Goal: Task Accomplishment & Management: Use online tool/utility

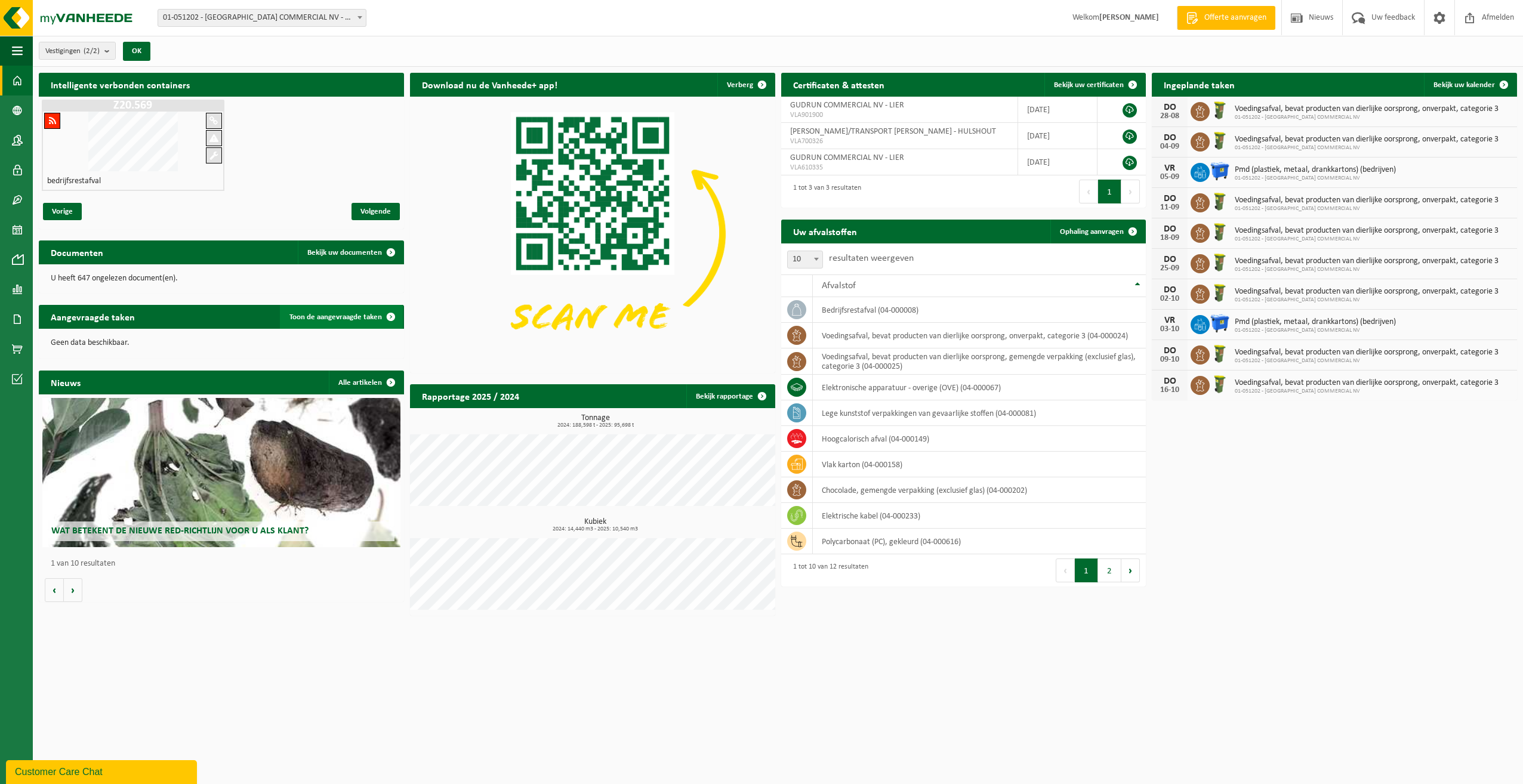
click at [359, 318] on span "Toon de aangevraagde taken" at bounding box center [336, 317] width 93 height 8
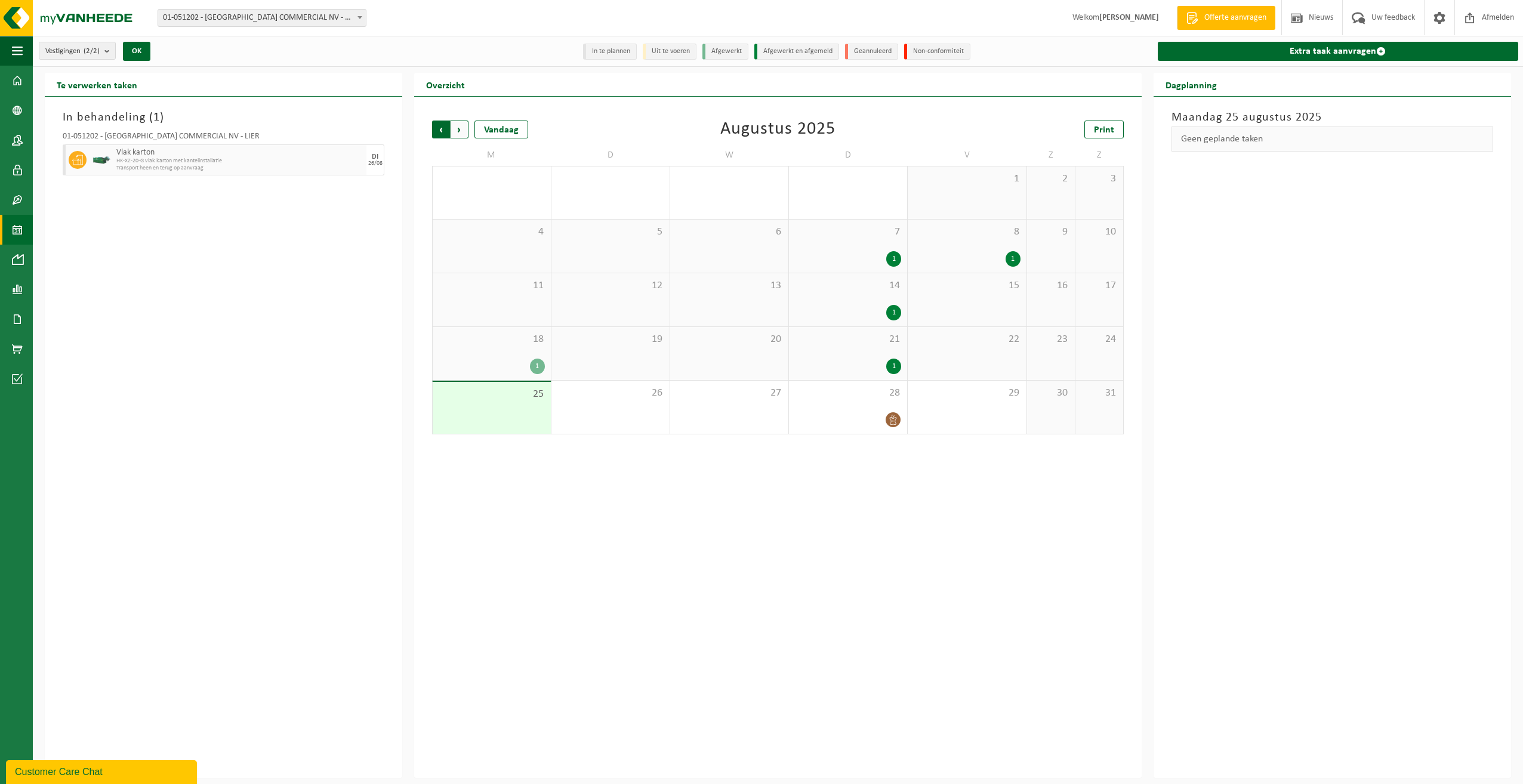
click at [460, 133] on span "Volgende" at bounding box center [460, 129] width 18 height 18
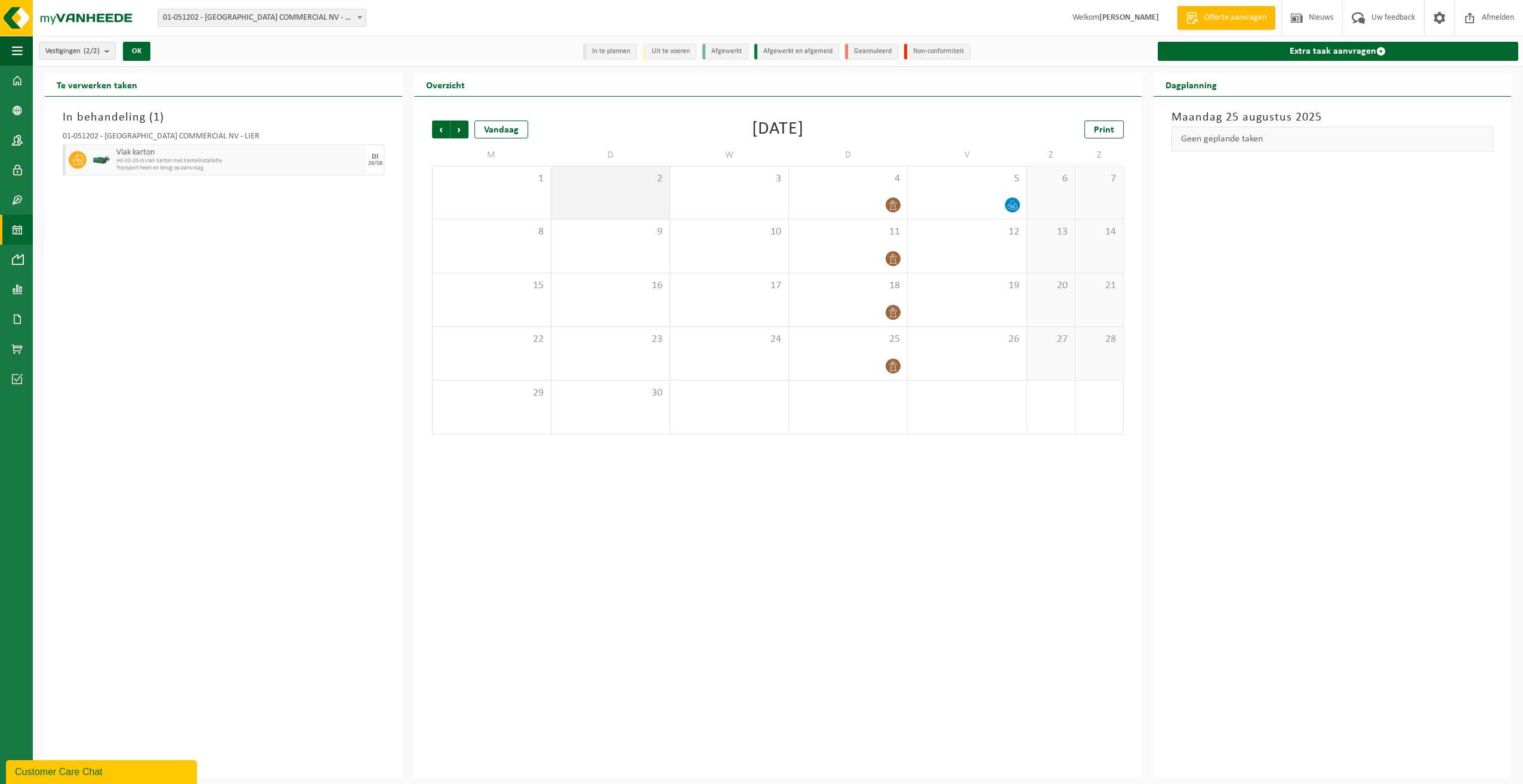
click at [607, 197] on div "2" at bounding box center [611, 193] width 118 height 53
click at [1219, 136] on div "Geen geplande taken" at bounding box center [1333, 138] width 321 height 25
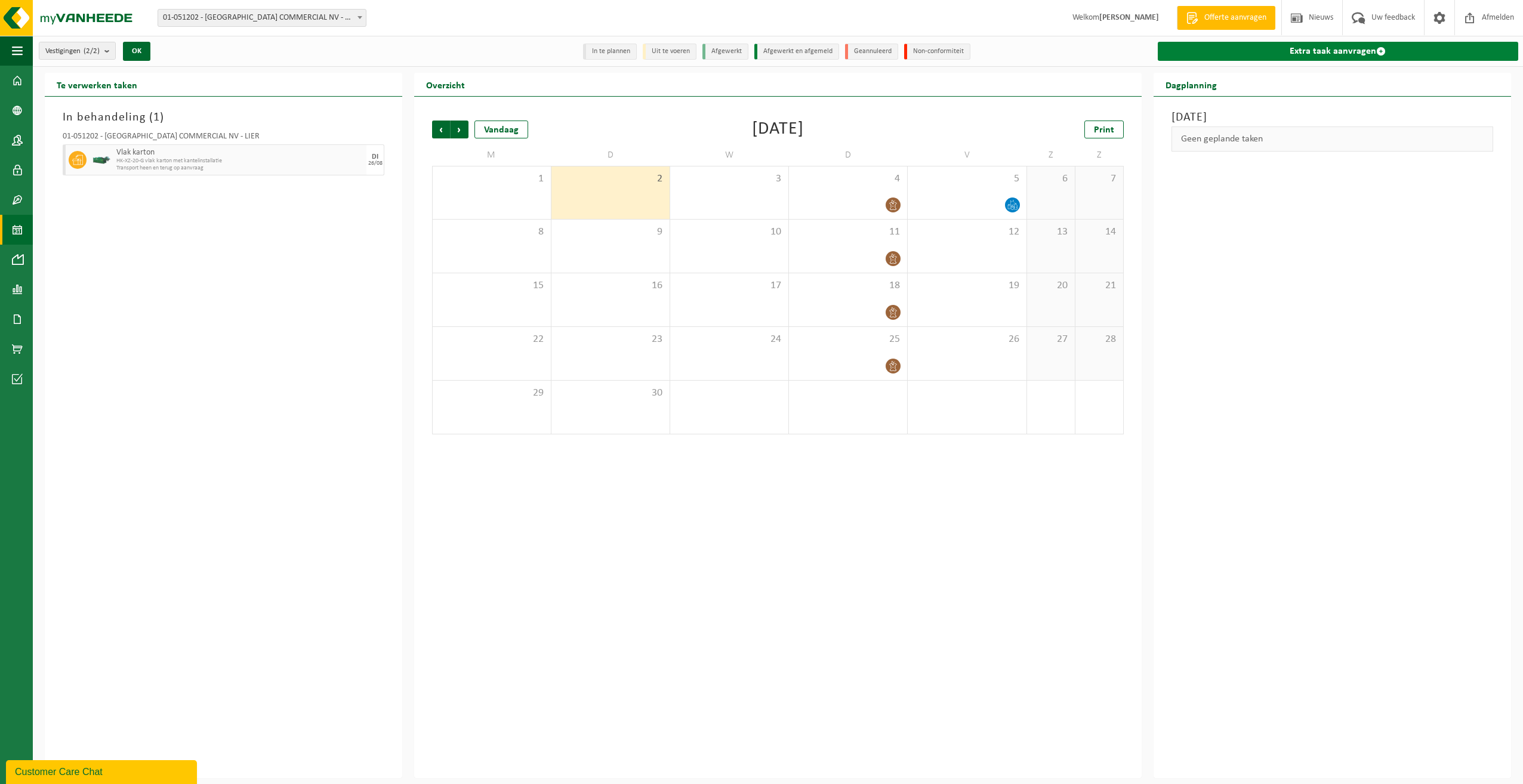
click at [1299, 46] on link "Extra taak aanvragen" at bounding box center [1338, 51] width 361 height 19
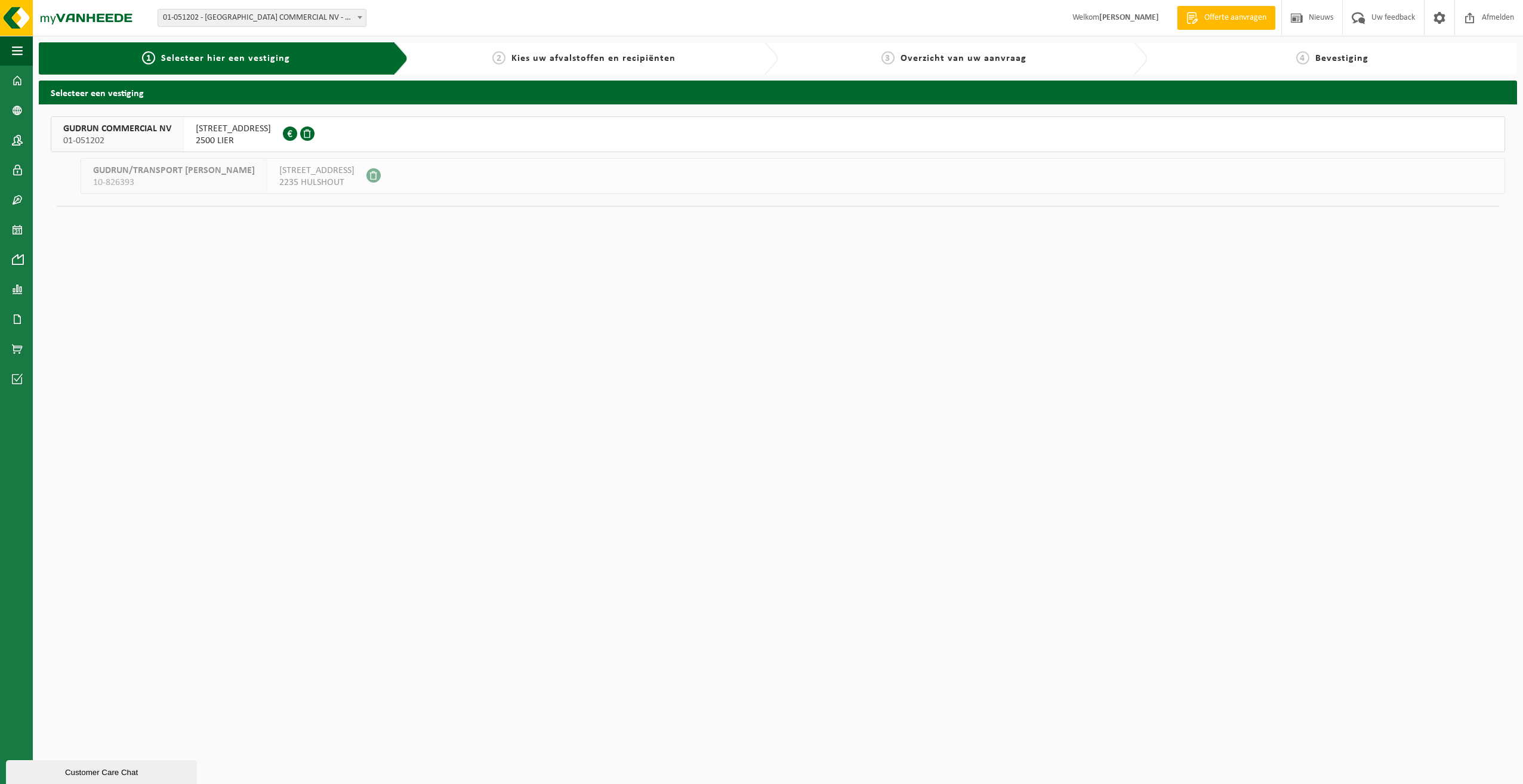
click at [90, 135] on span "01-051202" at bounding box center [117, 141] width 108 height 12
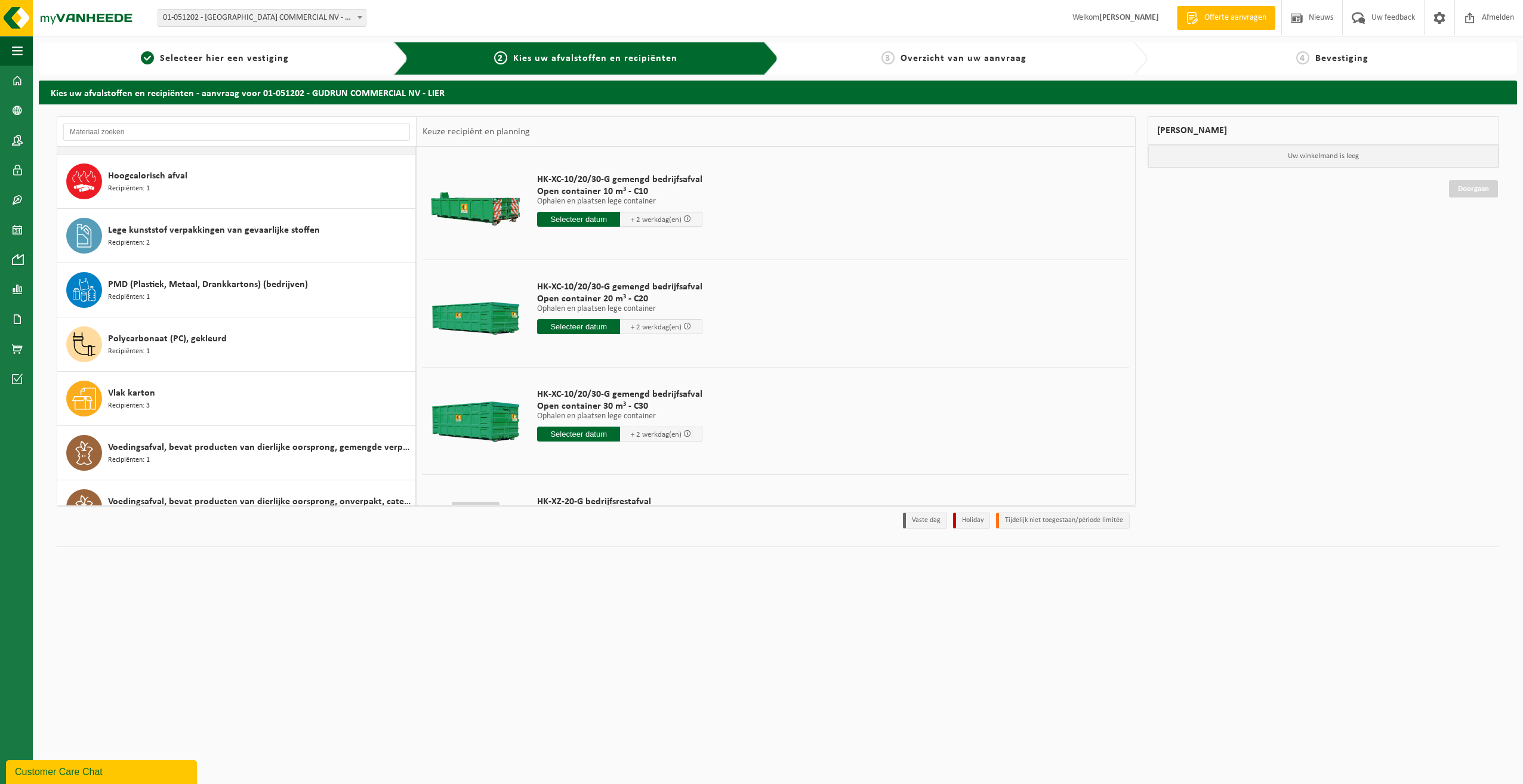
scroll to position [238, 0]
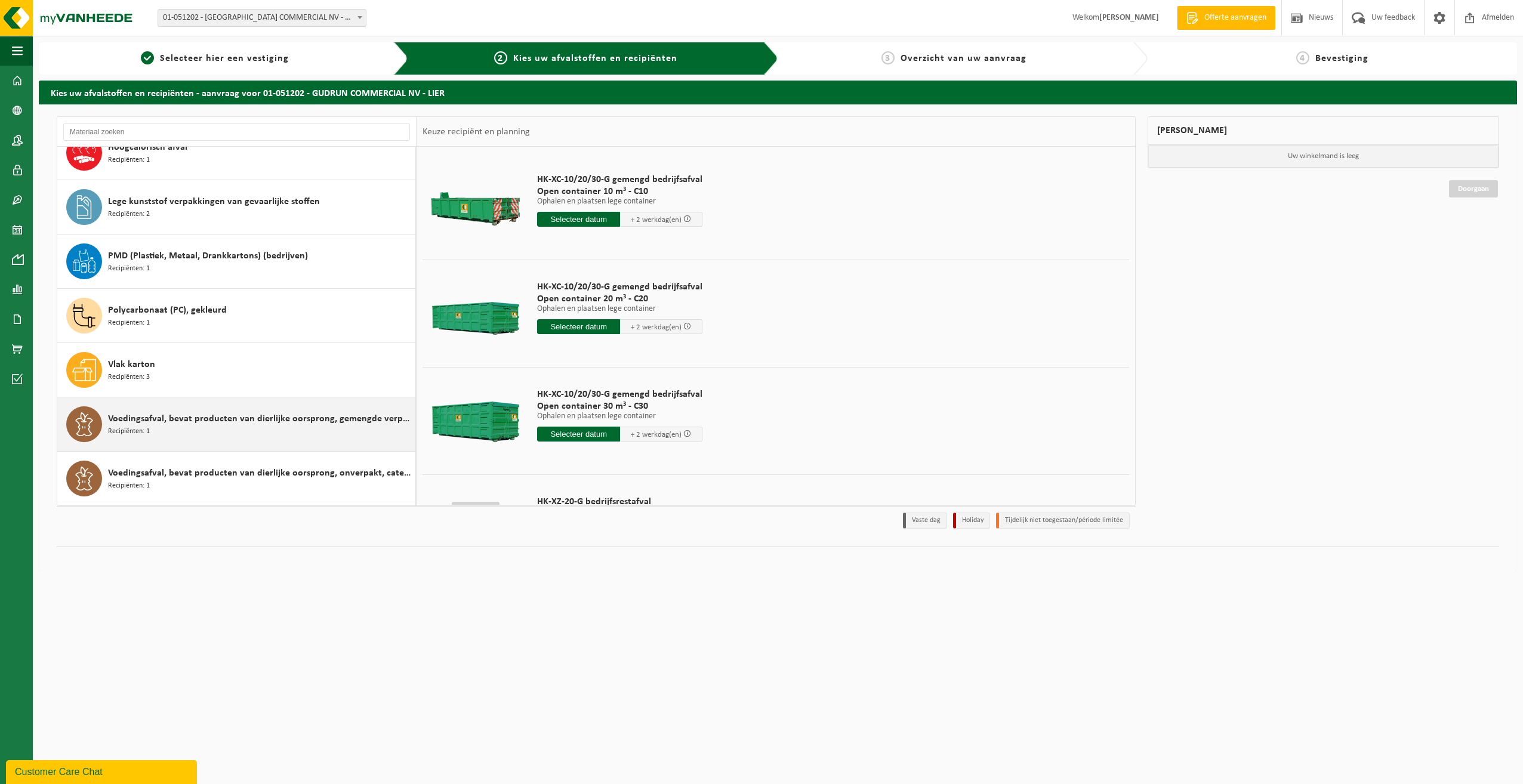
click at [245, 418] on span "Voedingsafval, bevat producten van dierlijke oorsprong, gemengde verpakking (ex…" at bounding box center [260, 419] width 305 height 14
